Goal: Navigation & Orientation: Find specific page/section

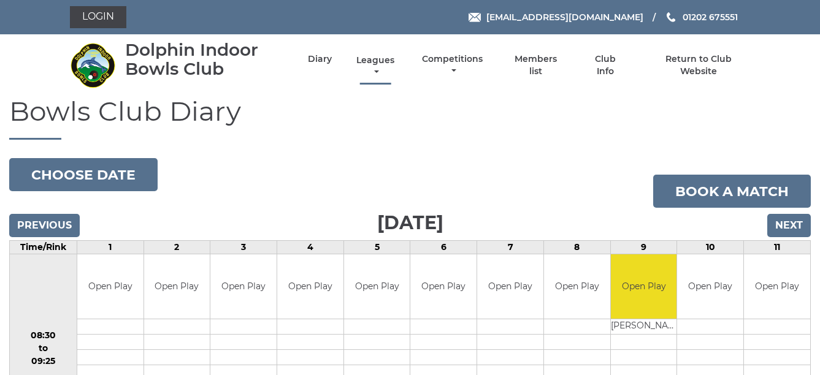
click at [377, 60] on link "Leagues" at bounding box center [375, 67] width 44 height 24
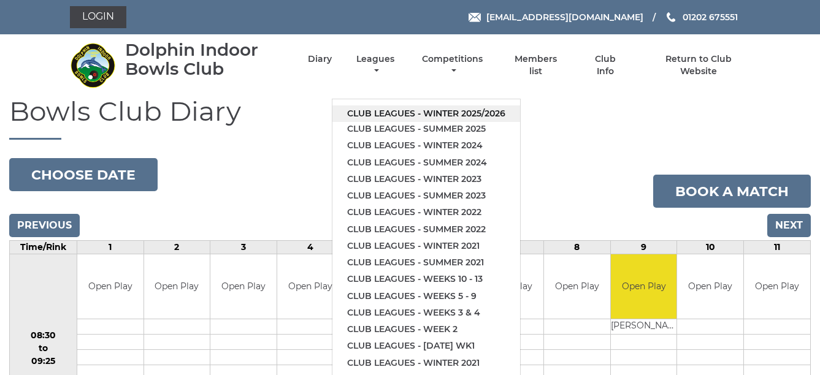
click at [395, 109] on link "Club leagues - Winter 2025/2026" at bounding box center [427, 114] width 188 height 17
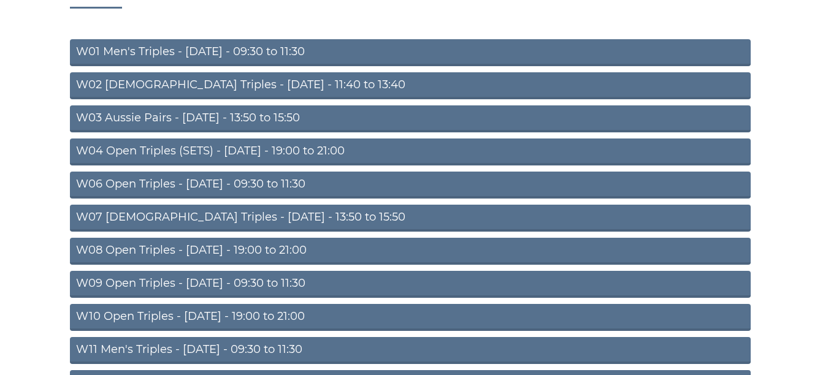
scroll to position [155, 0]
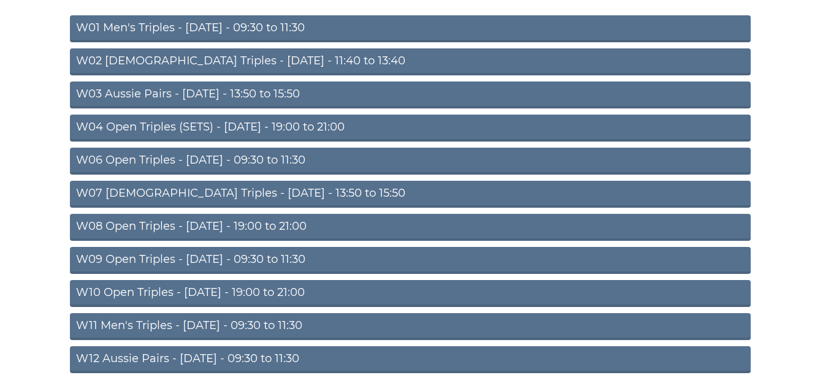
click at [298, 223] on link "W08 Open Triples - [DATE] - 19:00 to 21:00" at bounding box center [410, 227] width 681 height 27
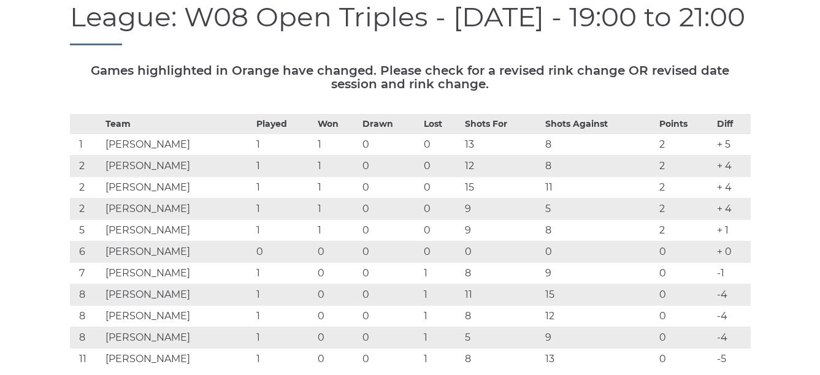
scroll to position [163, 0]
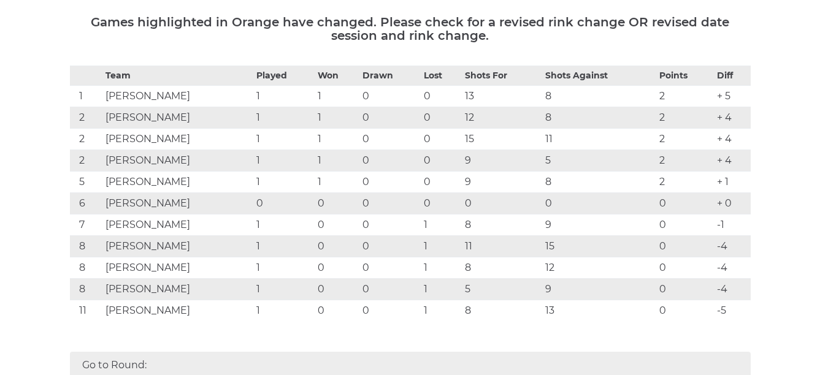
scroll to position [270, 0]
